Goal: Task Accomplishment & Management: Use online tool/utility

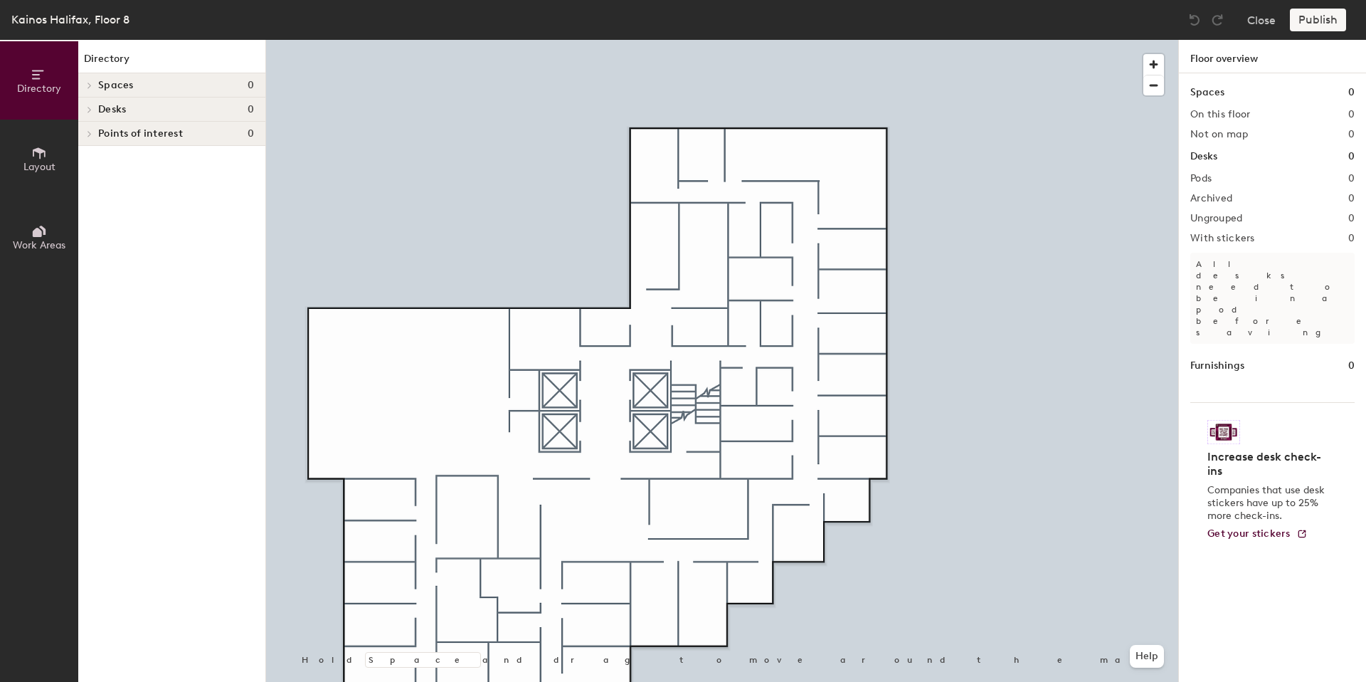
click at [121, 110] on span "Desks" at bounding box center [112, 109] width 28 height 11
click at [46, 155] on icon at bounding box center [39, 153] width 16 height 16
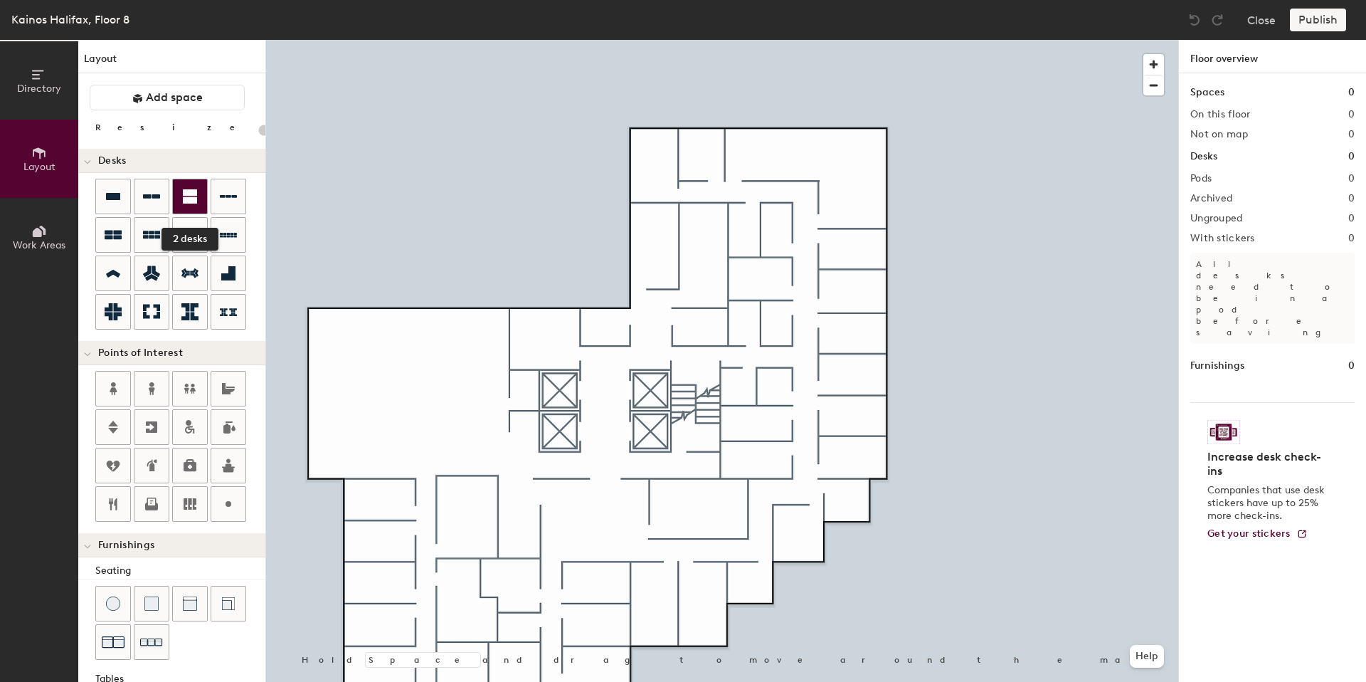
click at [198, 205] on div at bounding box center [190, 196] width 34 height 34
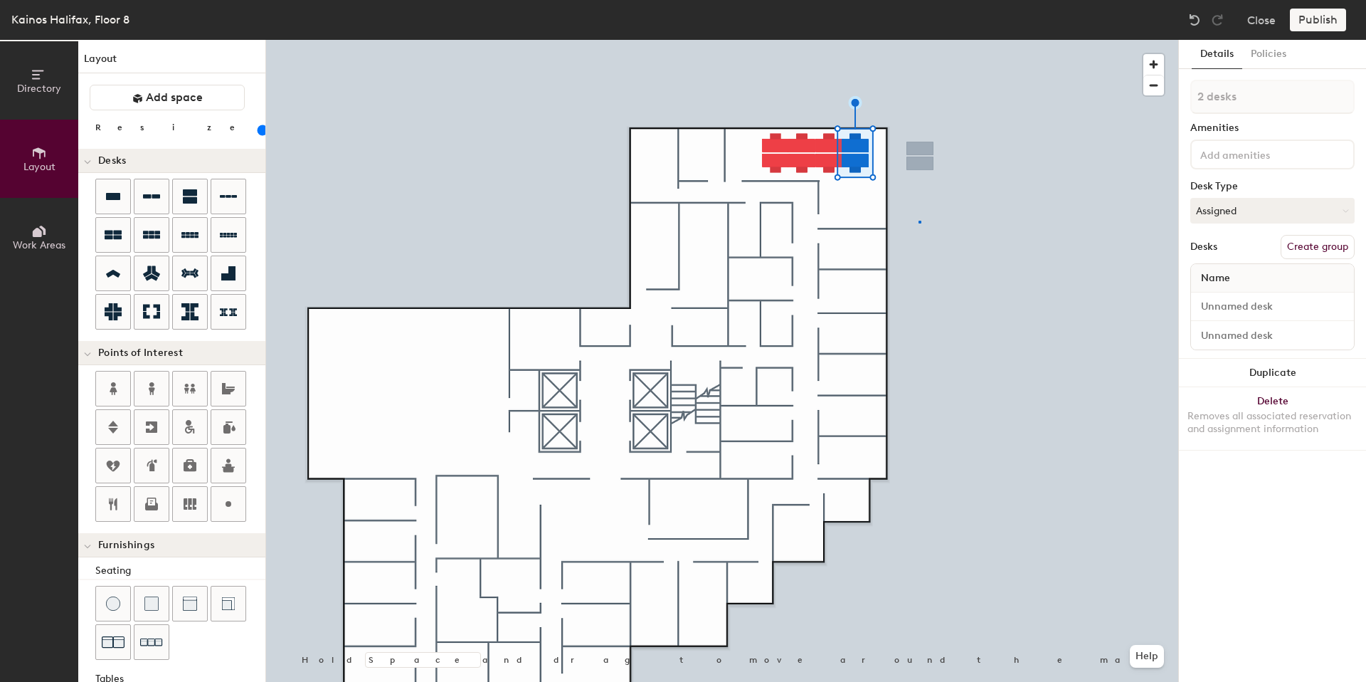
click at [919, 40] on div at bounding box center [722, 40] width 912 height 0
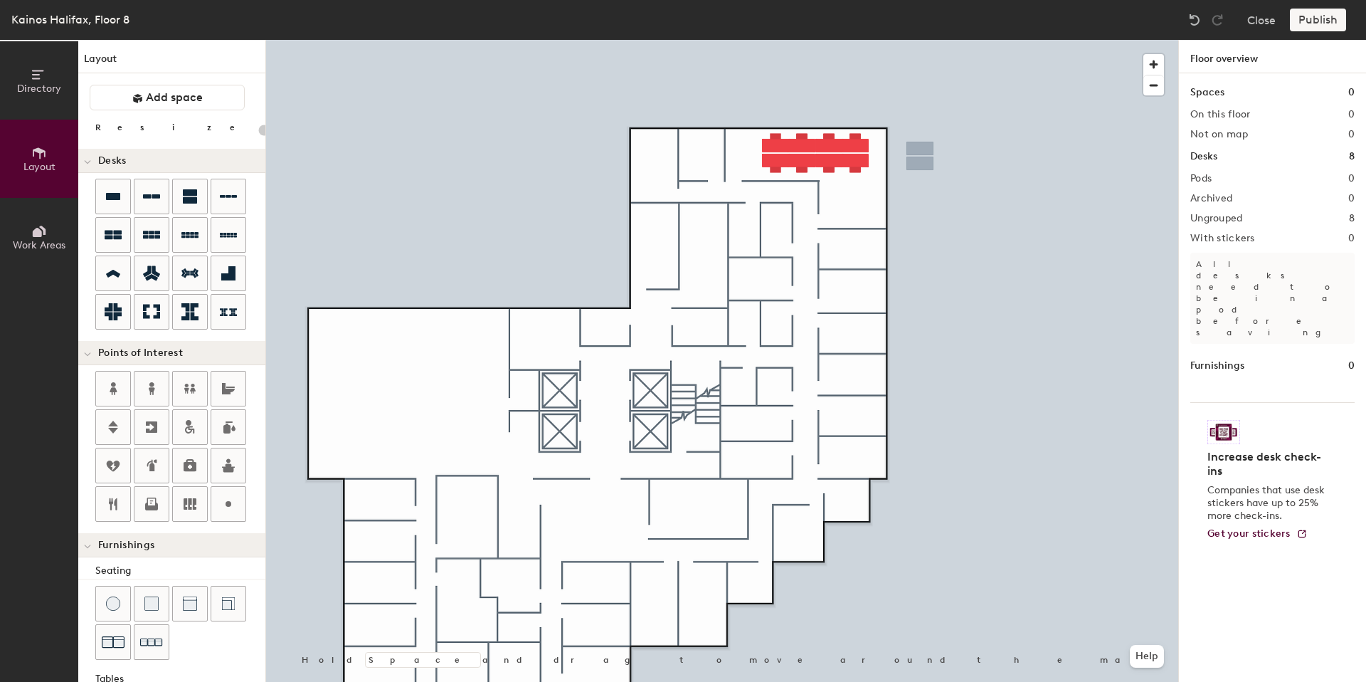
type input "100"
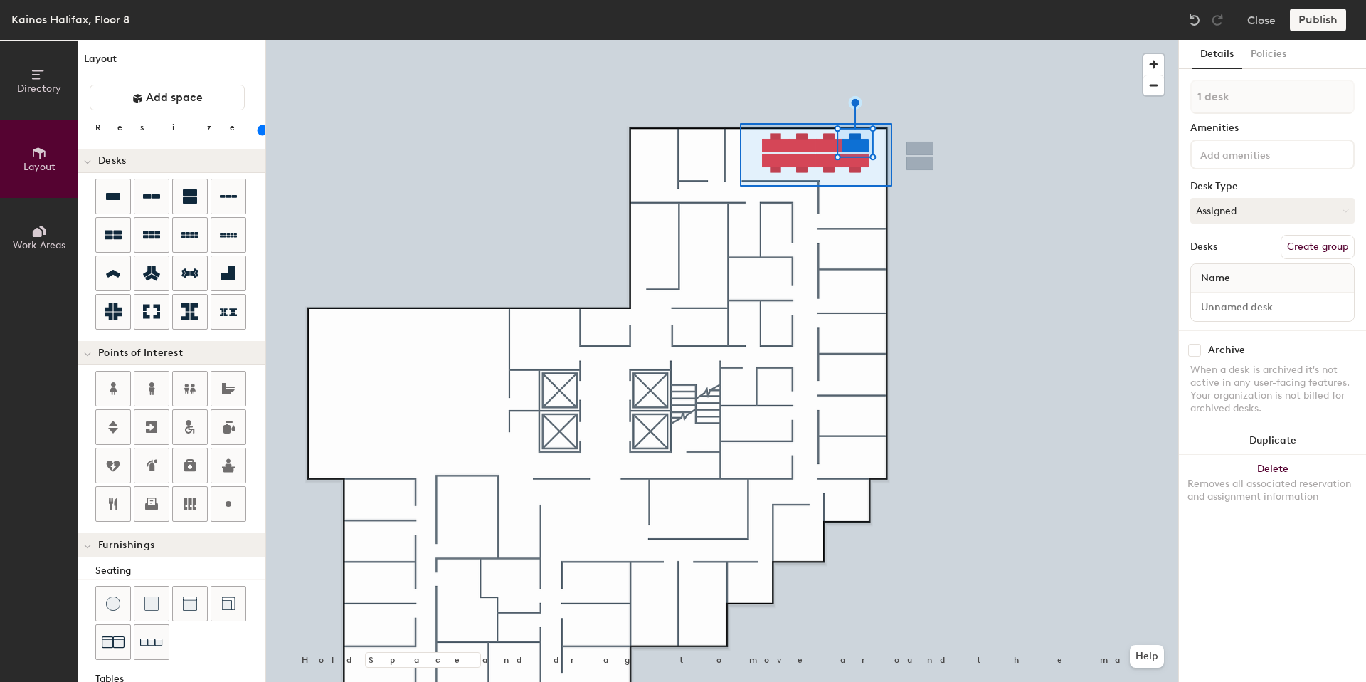
click at [740, 40] on div at bounding box center [722, 40] width 912 height 0
type input "8 desks"
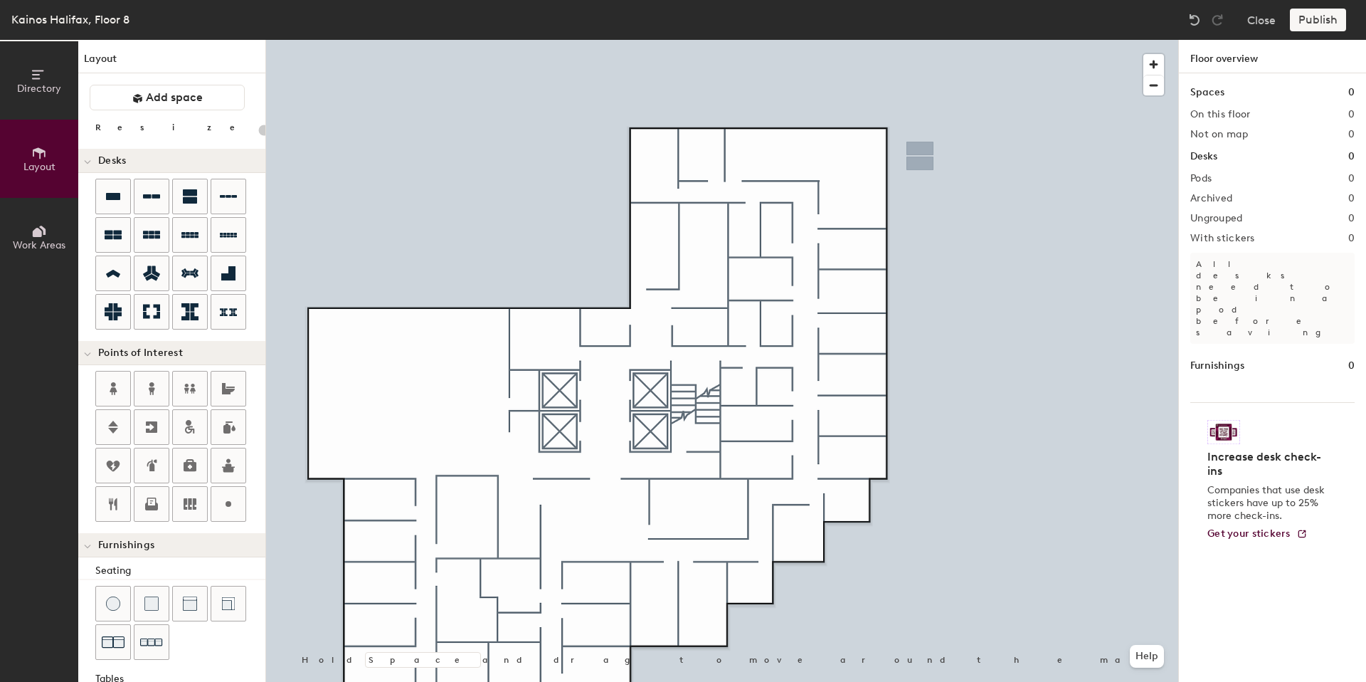
type input "20"
click at [15, 86] on button "Directory" at bounding box center [39, 80] width 78 height 78
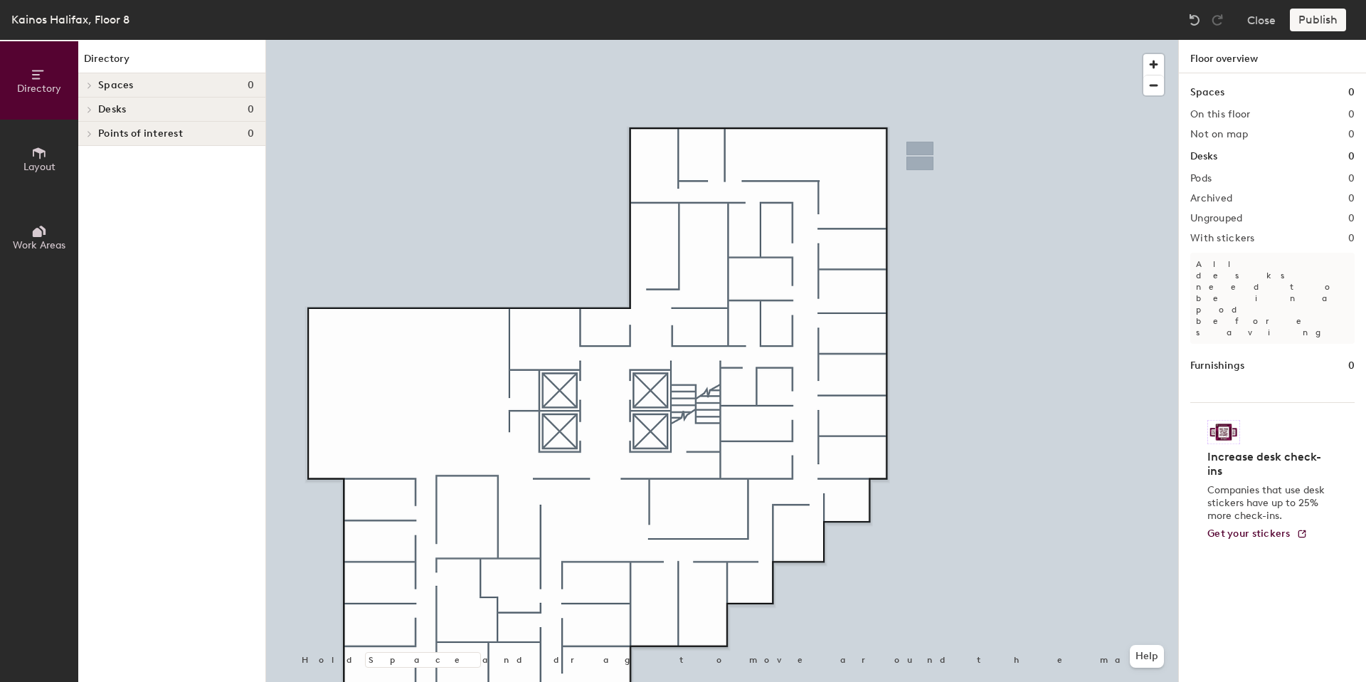
click at [129, 111] on h4 "Desks 0" at bounding box center [176, 109] width 156 height 11
click at [29, 166] on span "Layout" at bounding box center [39, 167] width 32 height 12
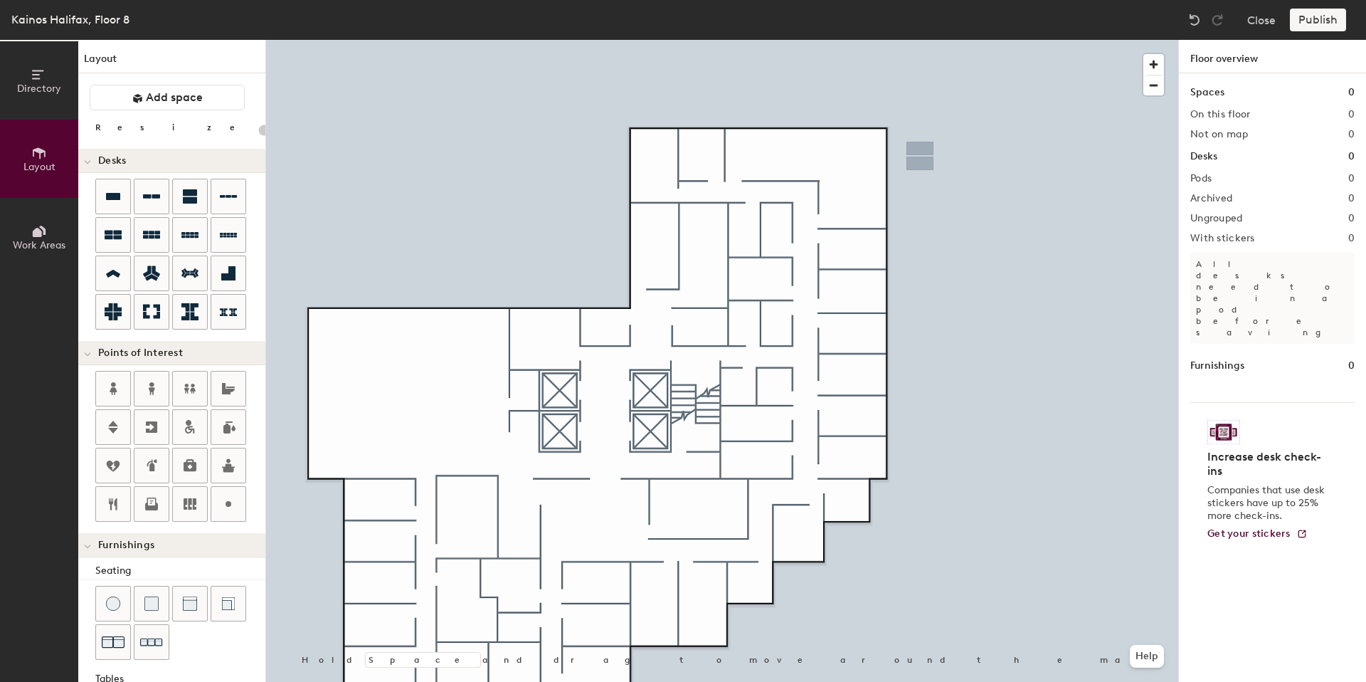
click at [33, 228] on icon at bounding box center [39, 231] width 16 height 16
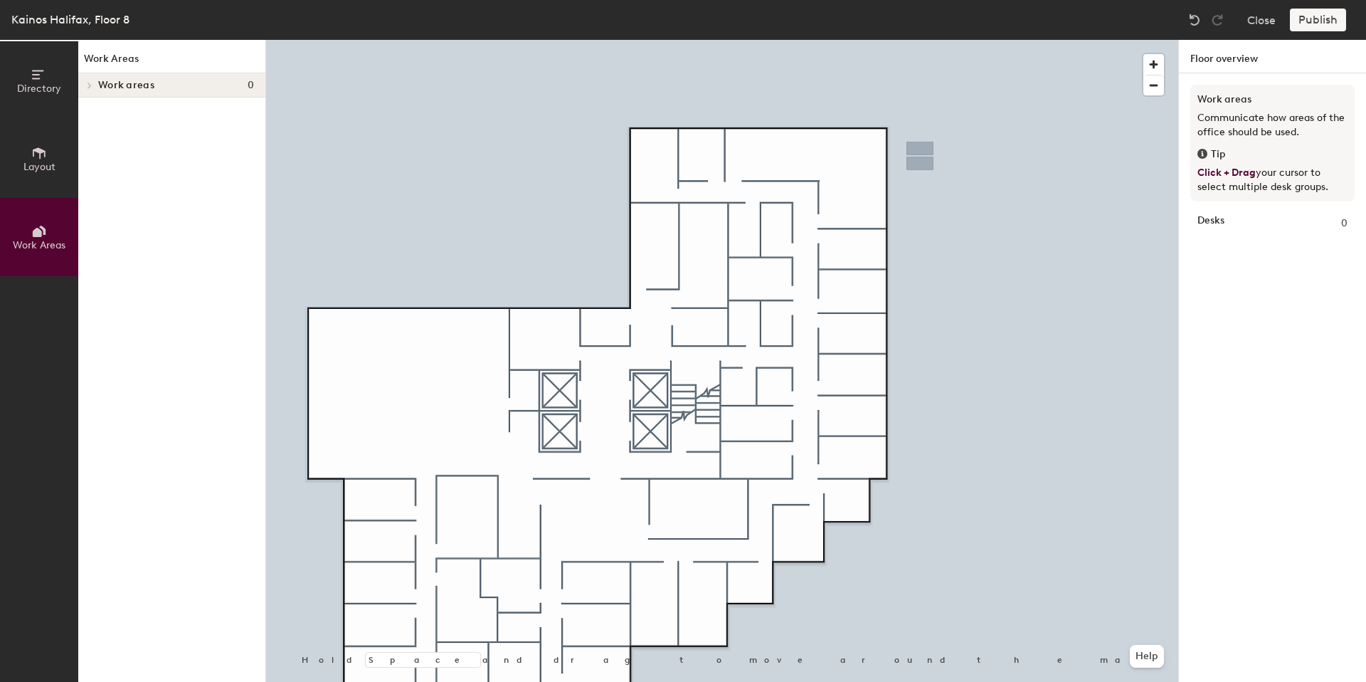
click at [48, 164] on span "Layout" at bounding box center [39, 167] width 32 height 12
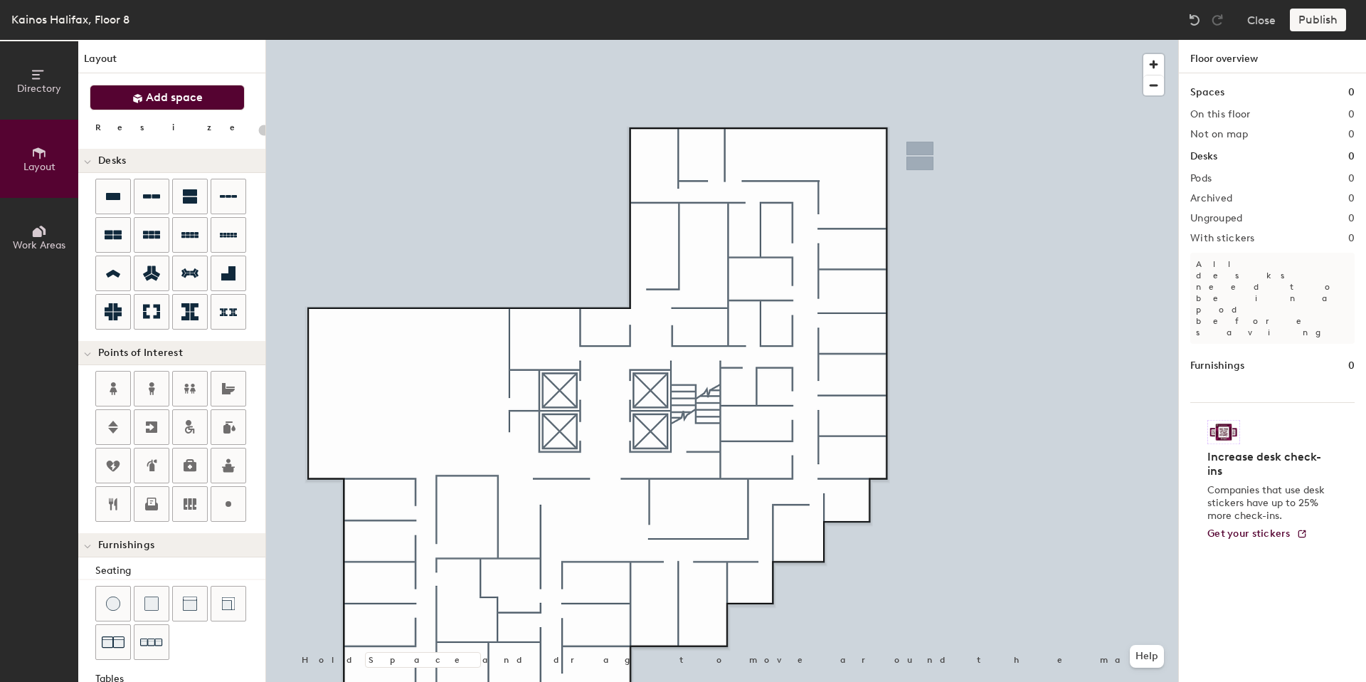
click at [180, 102] on span "Add space" at bounding box center [174, 97] width 57 height 14
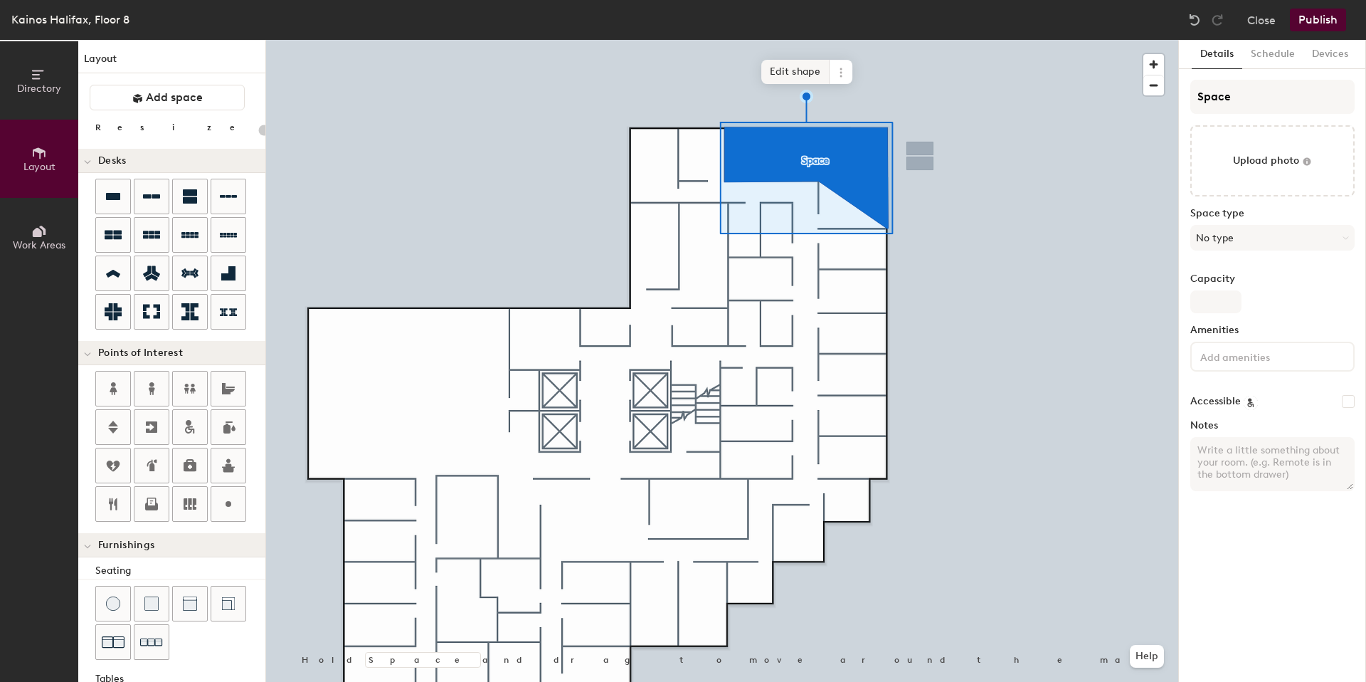
click at [801, 75] on span "Edit shape" at bounding box center [795, 72] width 68 height 24
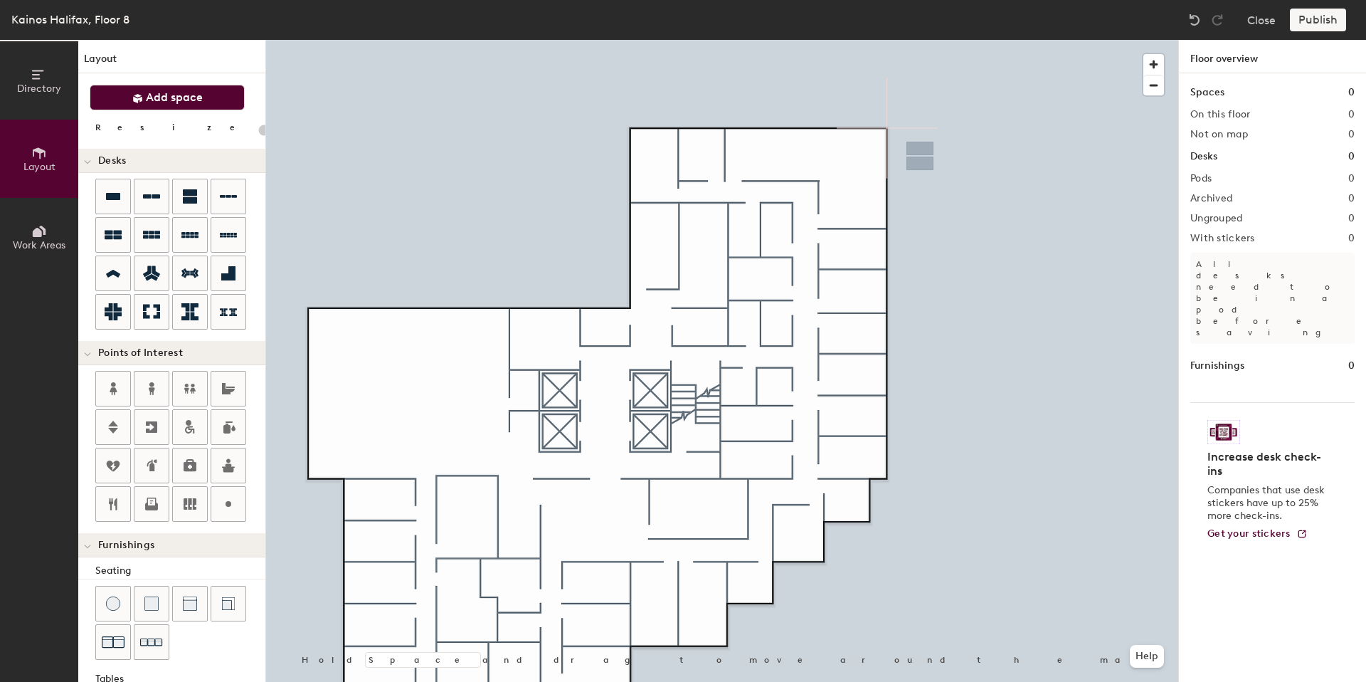
click at [184, 99] on span "Add space" at bounding box center [174, 97] width 57 height 14
type input "20"
click at [52, 223] on button "Work Areas" at bounding box center [39, 237] width 78 height 78
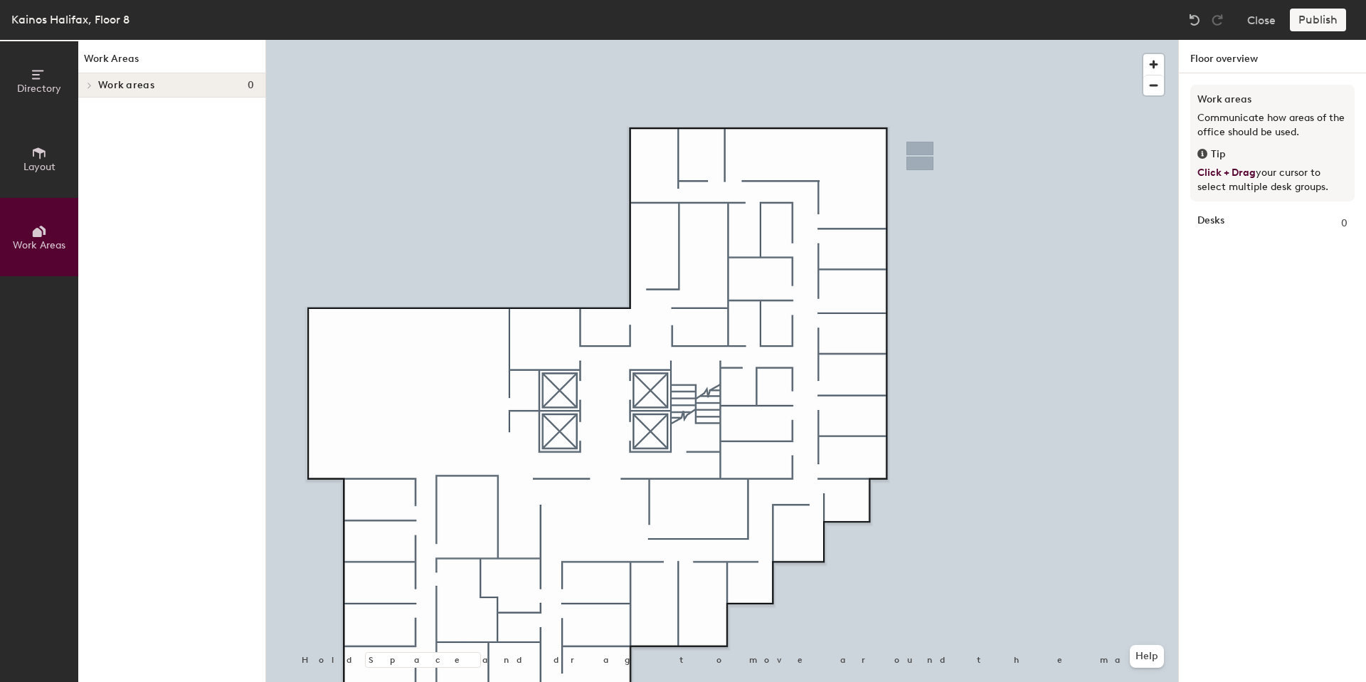
click at [49, 93] on span "Directory" at bounding box center [39, 89] width 44 height 12
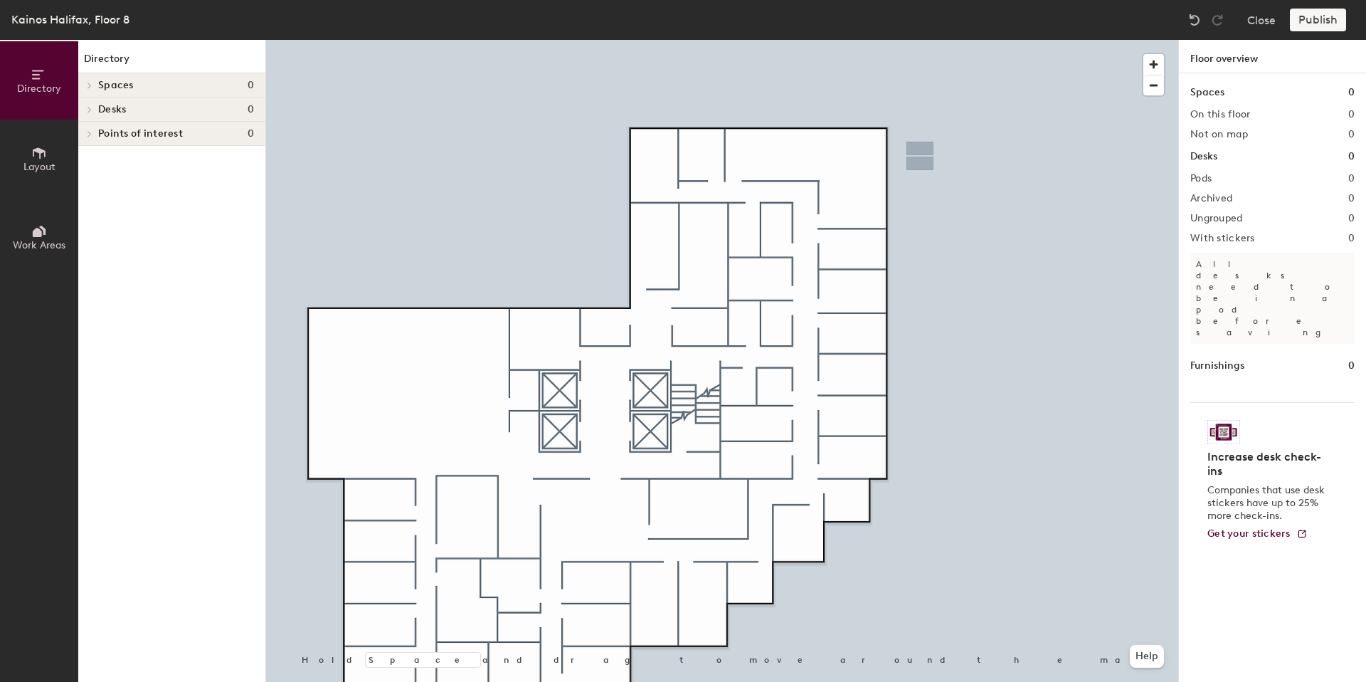
click at [36, 159] on icon at bounding box center [39, 153] width 16 height 16
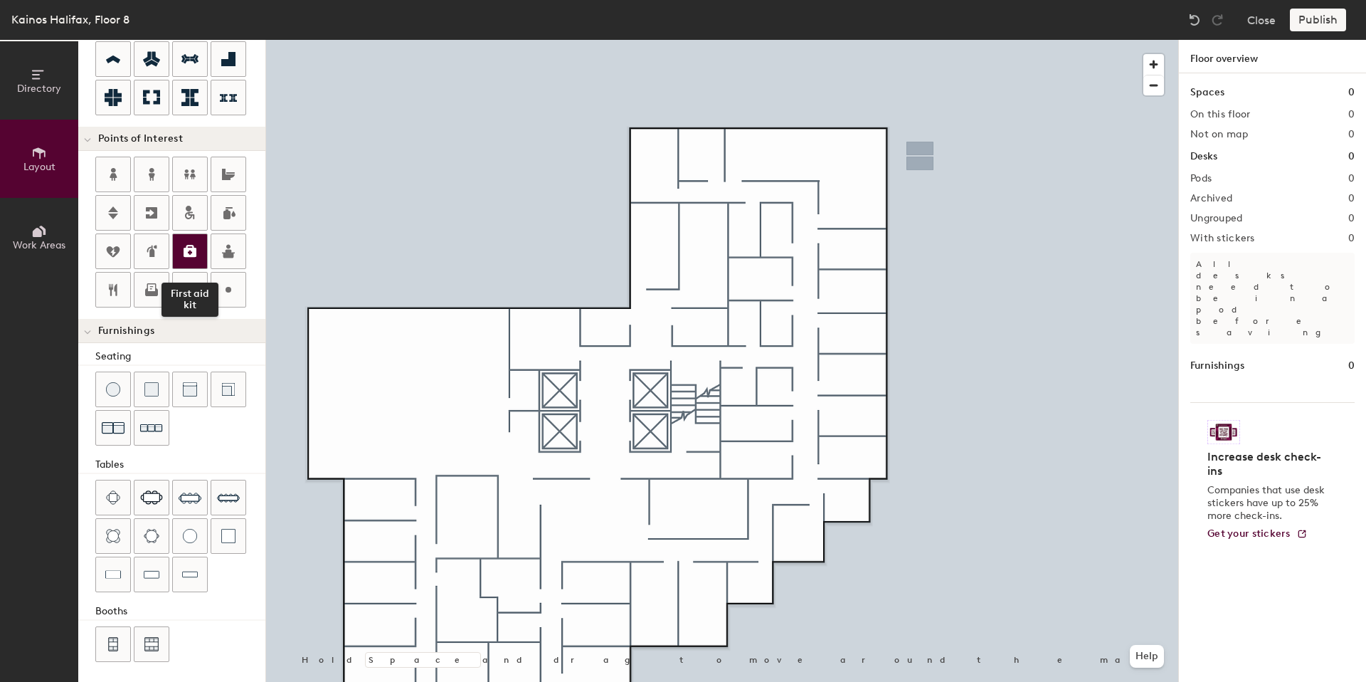
scroll to position [217, 0]
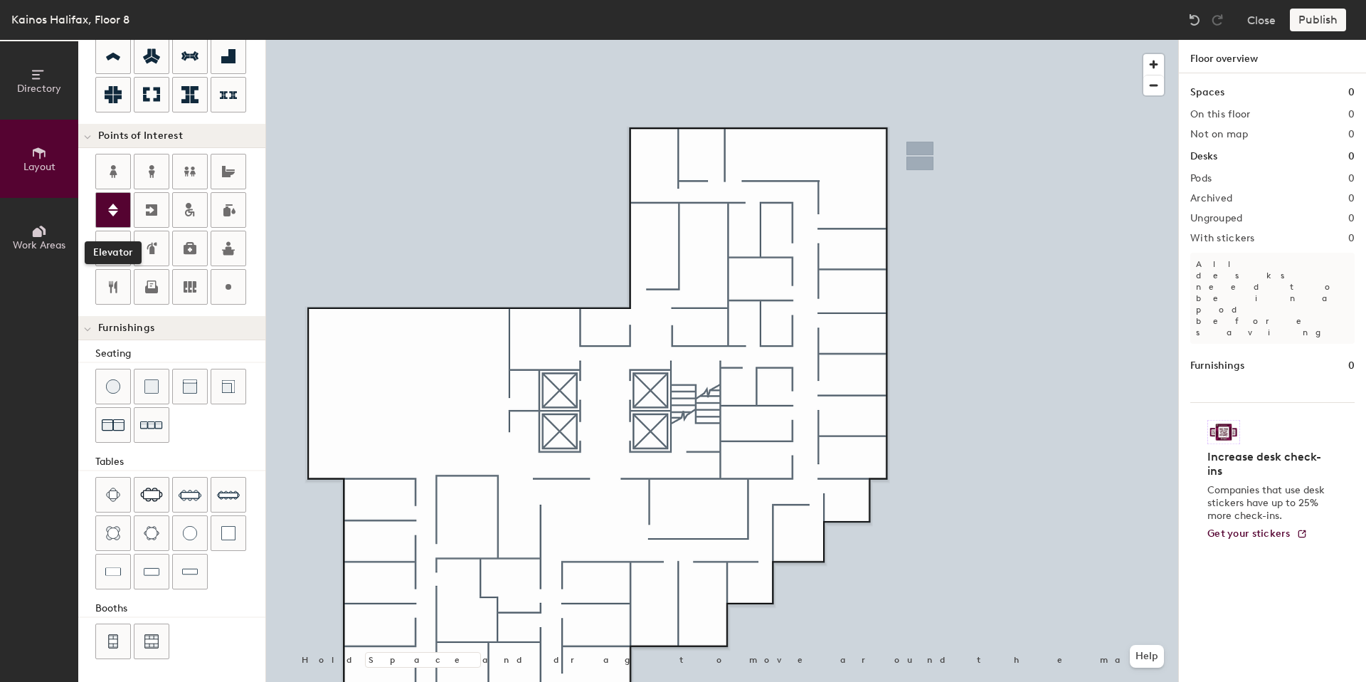
click at [116, 216] on icon at bounding box center [113, 209] width 17 height 17
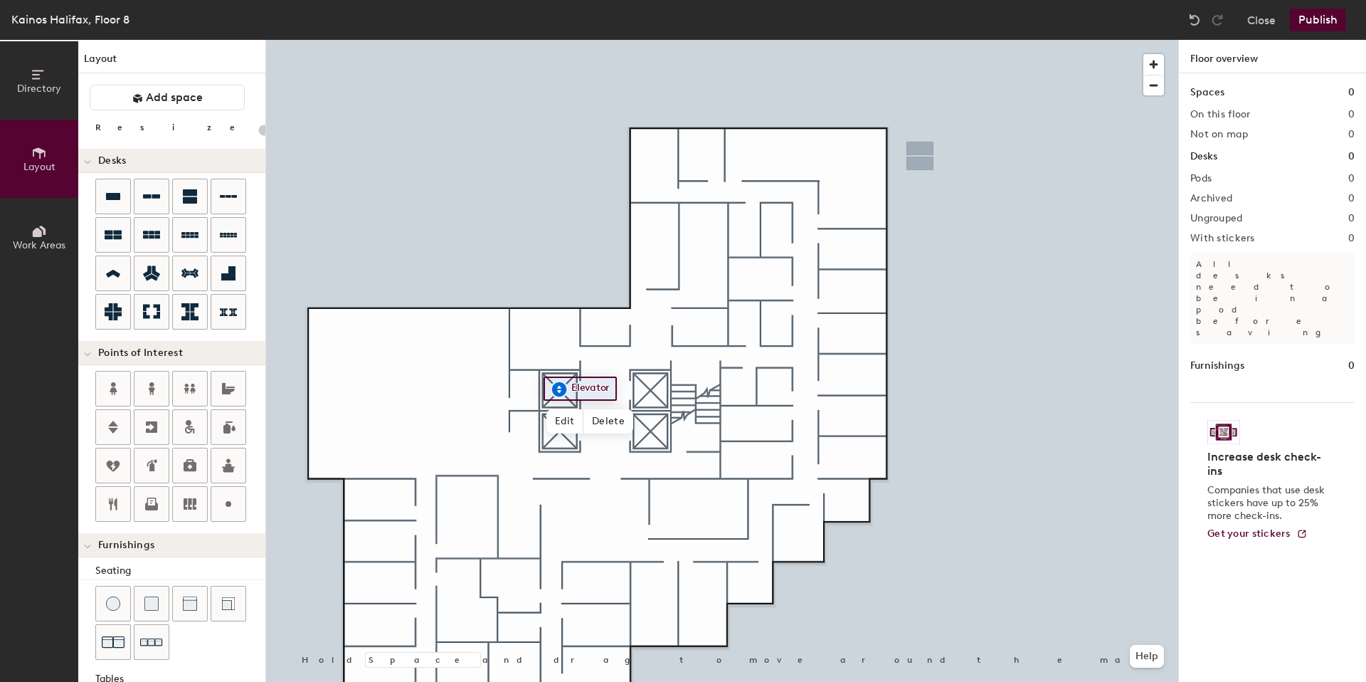
click at [985, 40] on div at bounding box center [722, 40] width 912 height 0
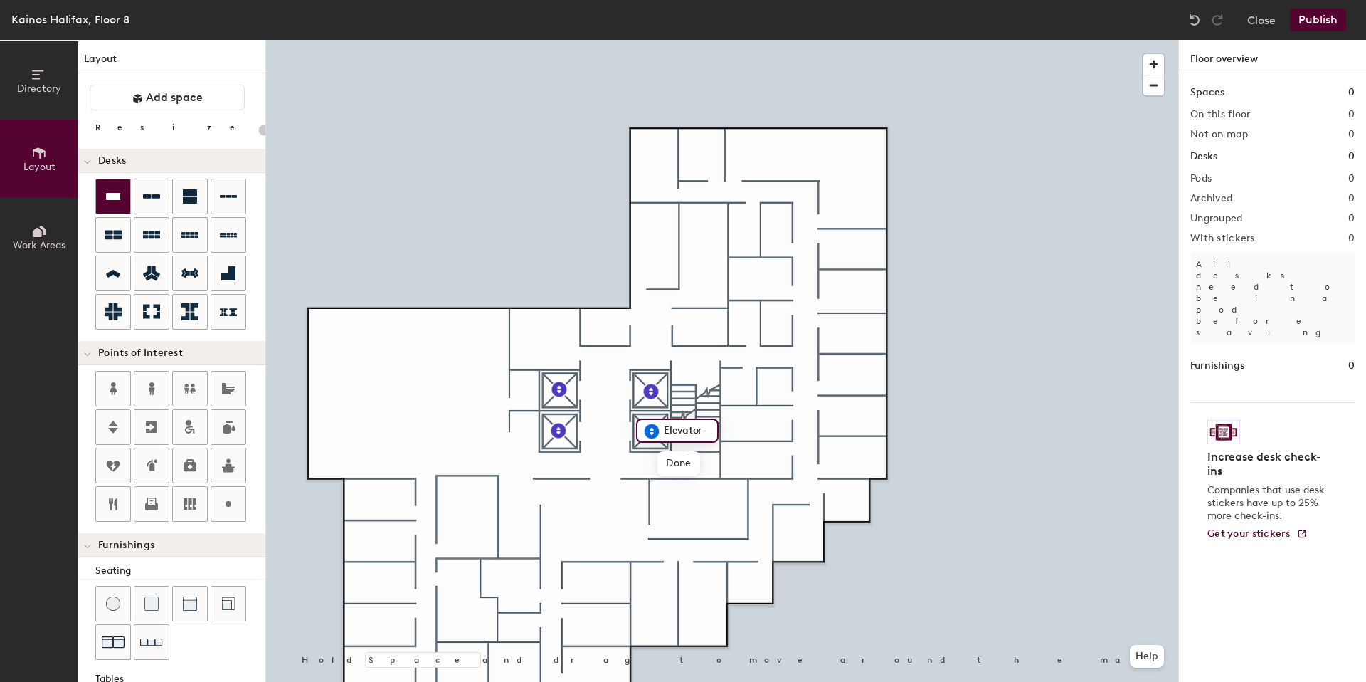
click at [112, 192] on icon at bounding box center [113, 196] width 17 height 17
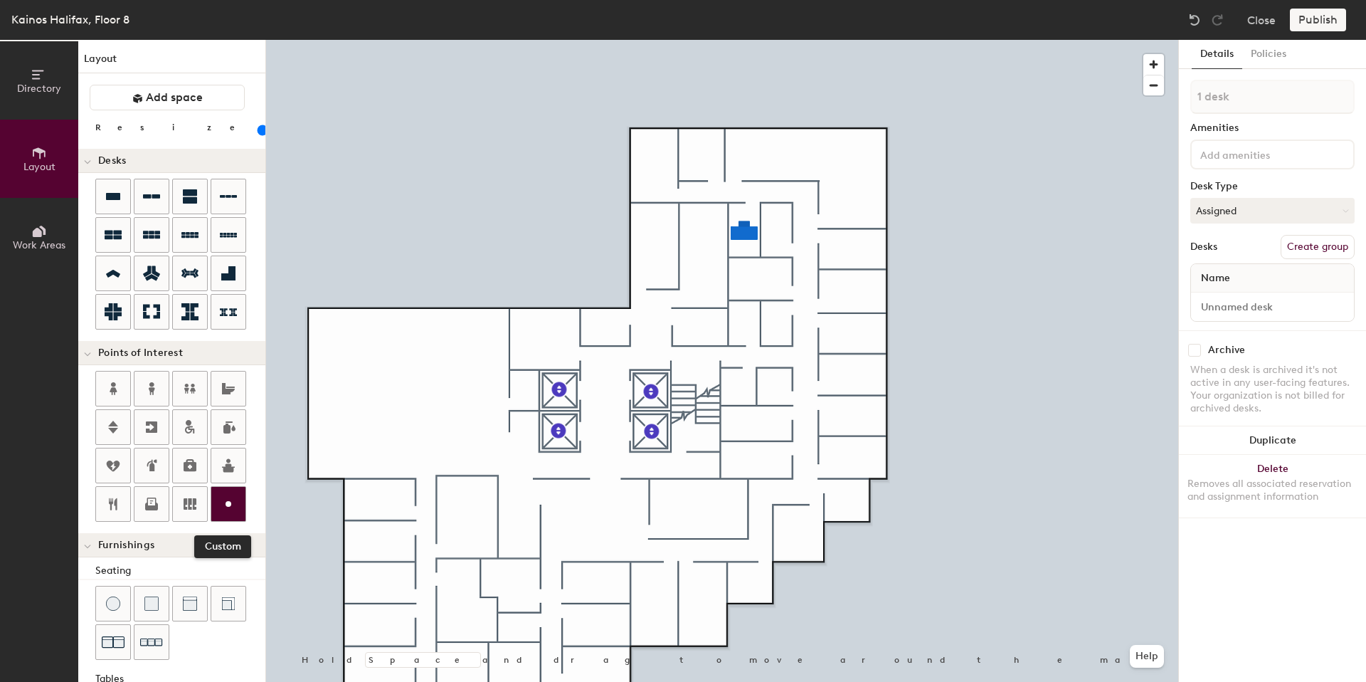
click at [224, 501] on icon at bounding box center [228, 503] width 17 height 17
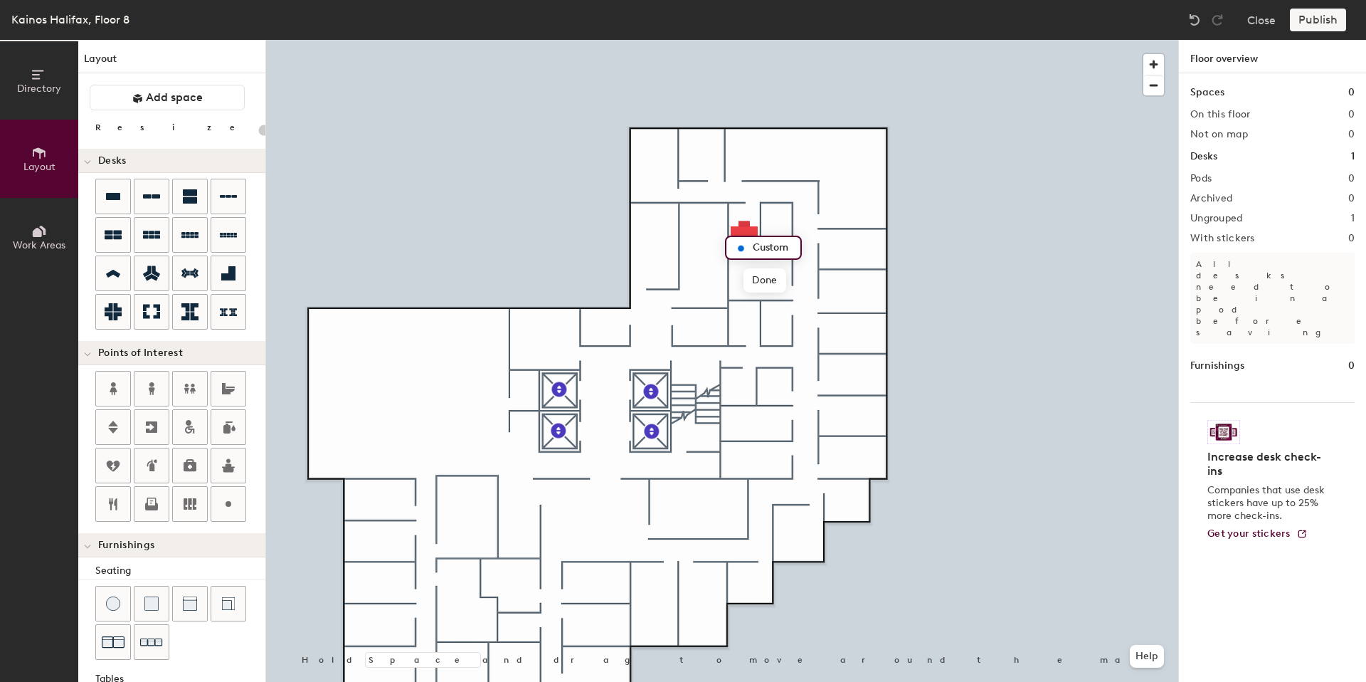
type input "20"
type input "Room 854"
click at [946, 40] on div at bounding box center [722, 40] width 912 height 0
type input "20"
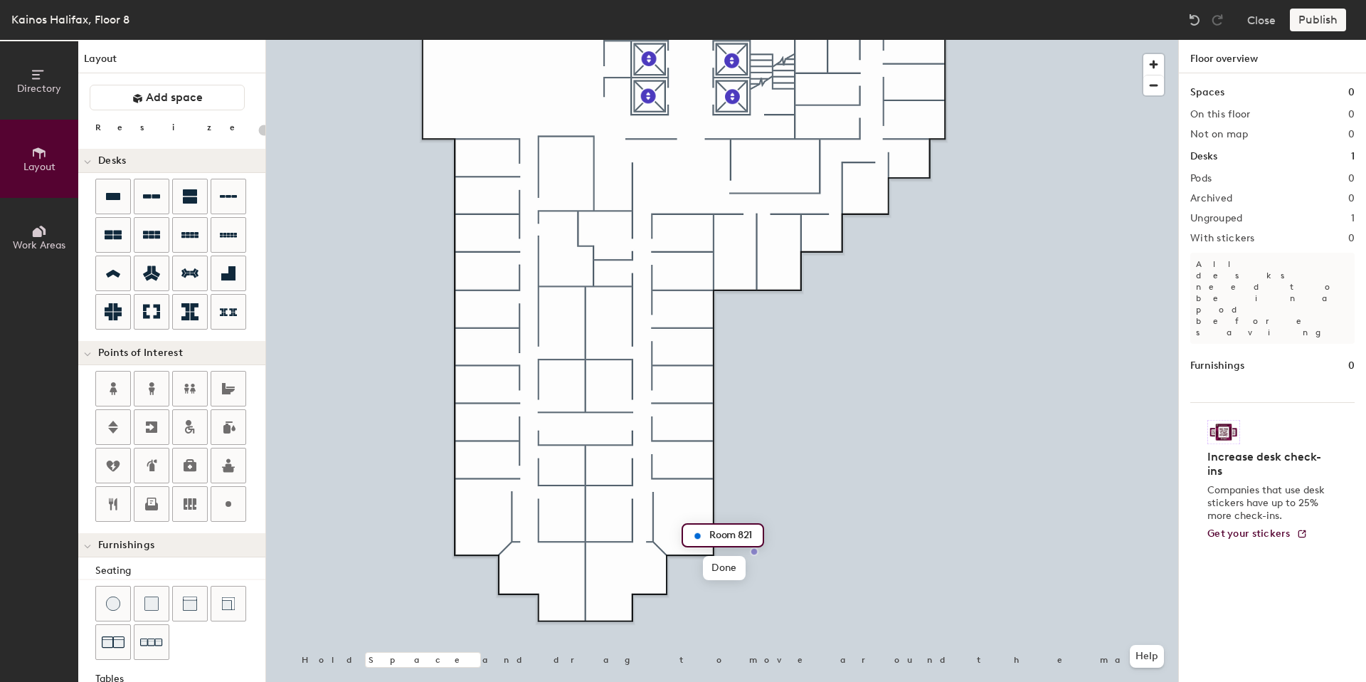
type input "Room 821"
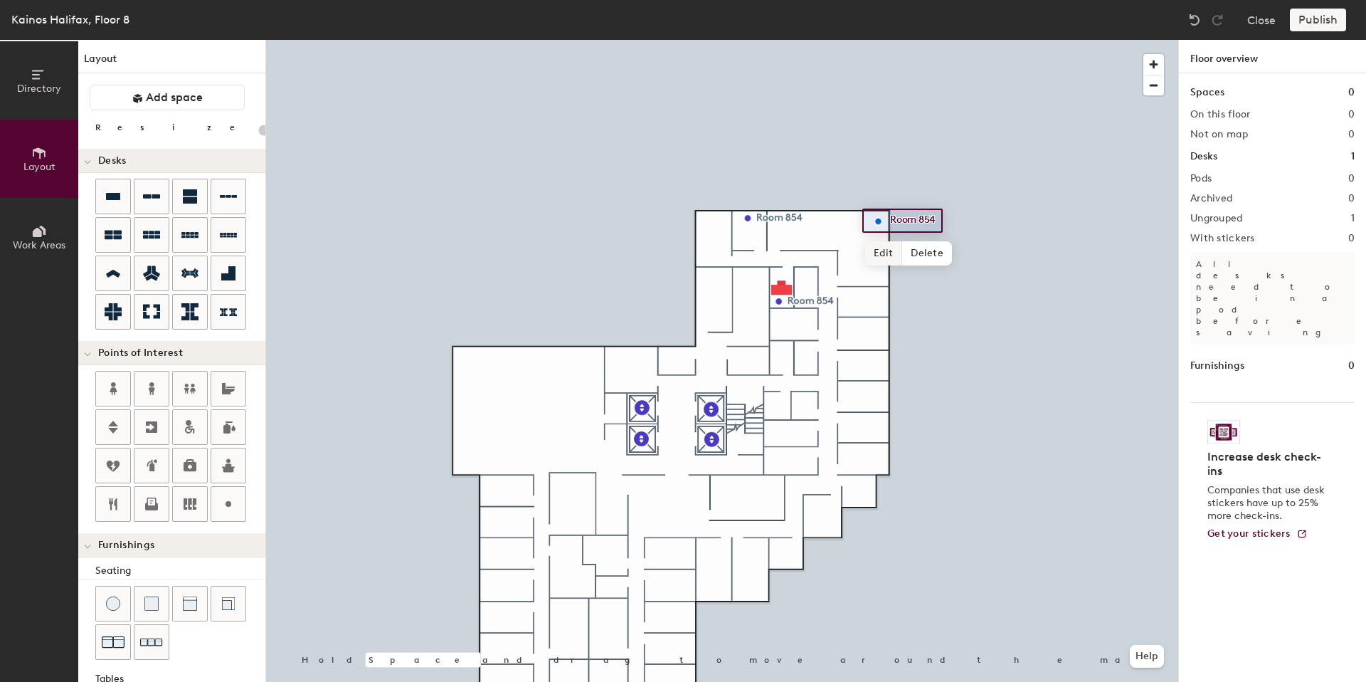
type input "20"
click at [888, 256] on span "Edit" at bounding box center [883, 253] width 37 height 24
type input "Room 853"
type input "20"
click at [752, 248] on span "Edit" at bounding box center [753, 250] width 37 height 24
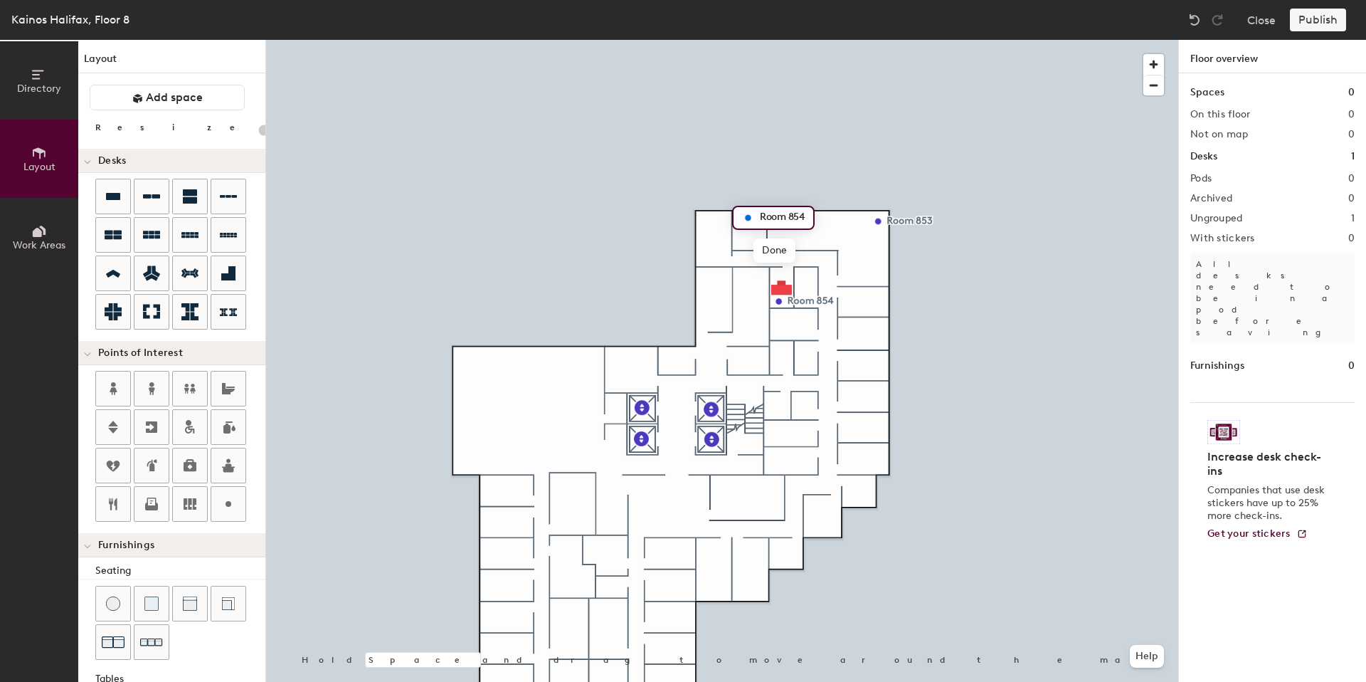
click at [803, 217] on input "Room 854" at bounding box center [781, 218] width 51 height 20
type input "Room 855"
click at [765, 40] on div at bounding box center [722, 40] width 912 height 0
click at [113, 199] on icon at bounding box center [113, 196] width 14 height 7
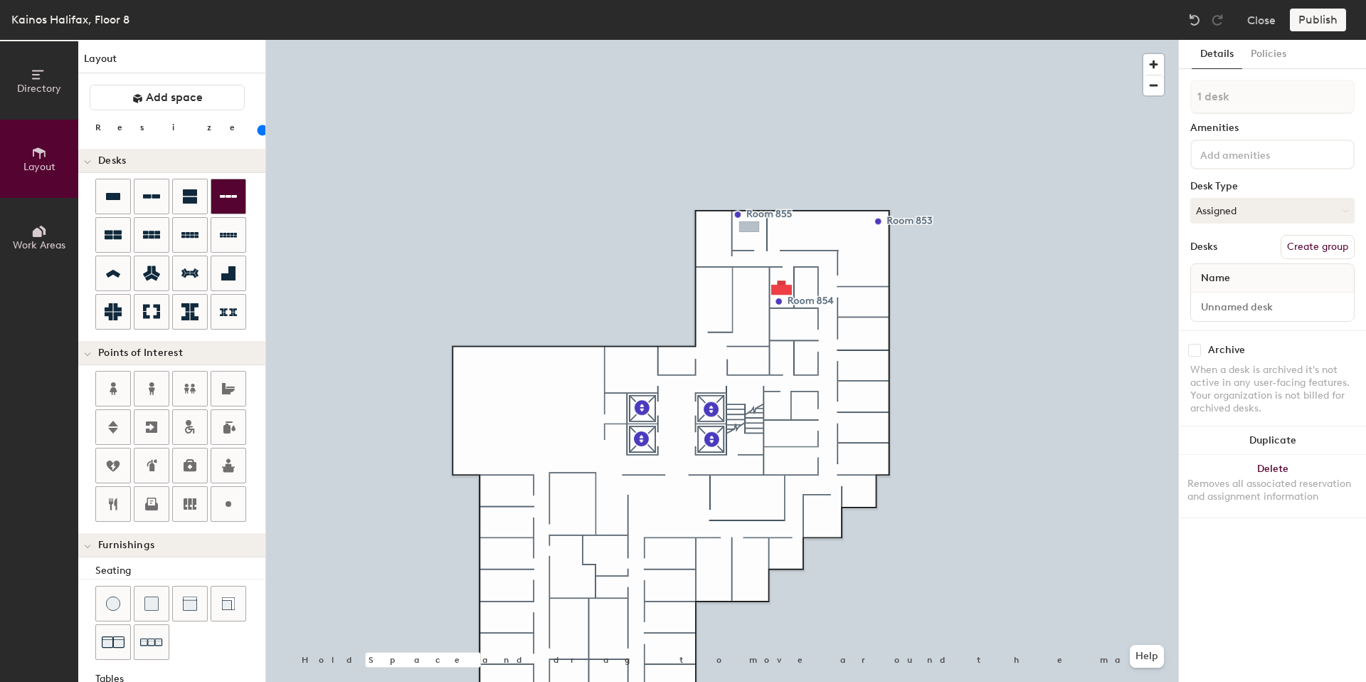
type input "80"
